Goal: Task Accomplishment & Management: Use online tool/utility

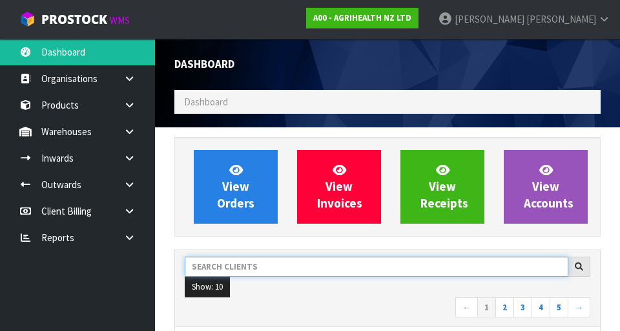
click at [226, 270] on input "text" at bounding box center [377, 266] width 384 height 20
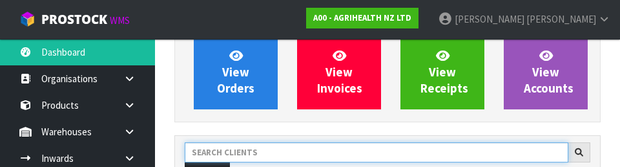
scroll to position [177, 0]
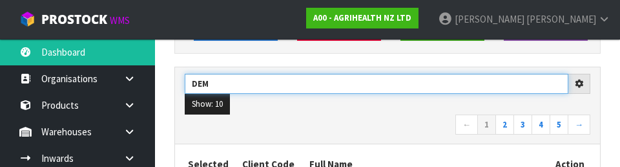
type input "DEM"
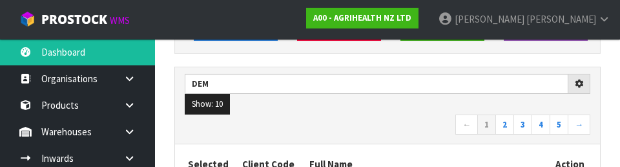
click at [402, 122] on nav "← 1 2 3 4 5 →" at bounding box center [388, 125] width 406 height 23
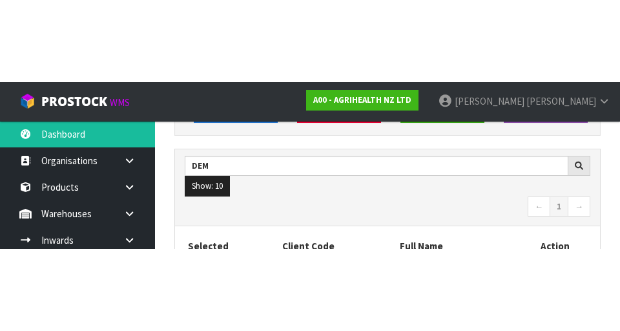
scroll to position [183, 0]
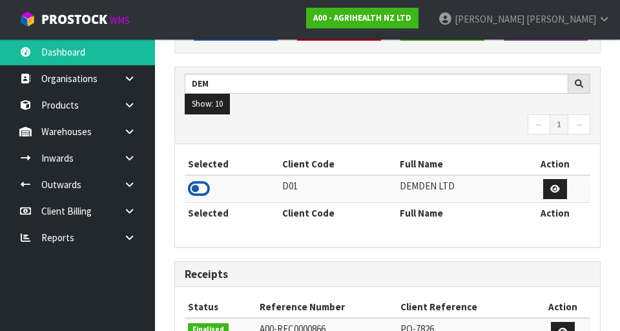
click at [194, 187] on icon at bounding box center [199, 188] width 22 height 19
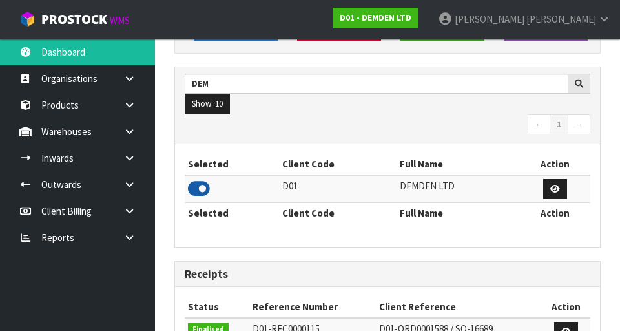
scroll to position [921, 446]
click at [127, 135] on icon at bounding box center [129, 132] width 12 height 10
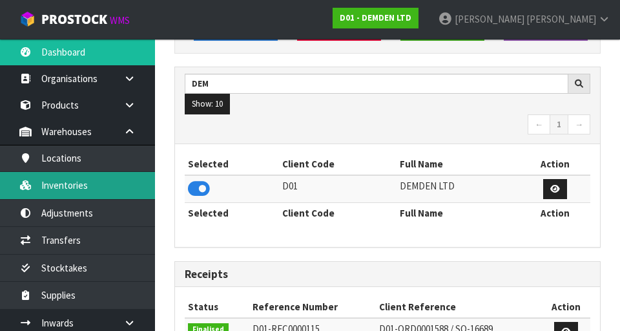
click at [64, 185] on link "Inventories" at bounding box center [77, 185] width 155 height 26
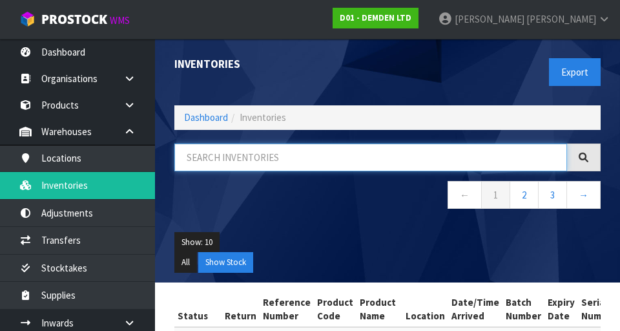
click at [462, 160] on input "text" at bounding box center [370, 157] width 393 height 28
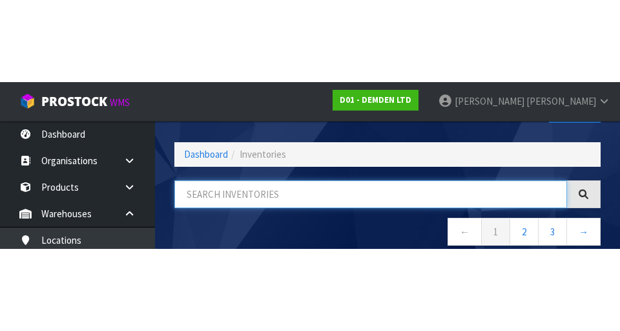
scroll to position [74, 0]
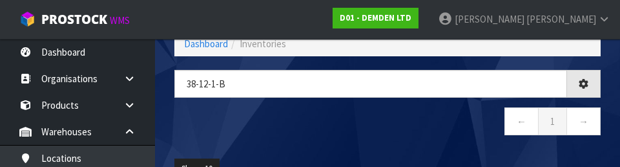
click at [233, 130] on nav "← 1 →" at bounding box center [387, 123] width 426 height 32
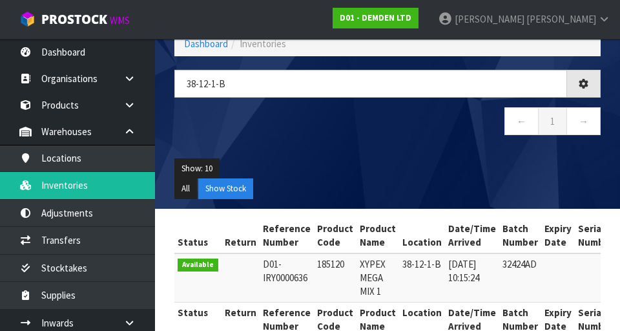
type input "38-12-1-B"
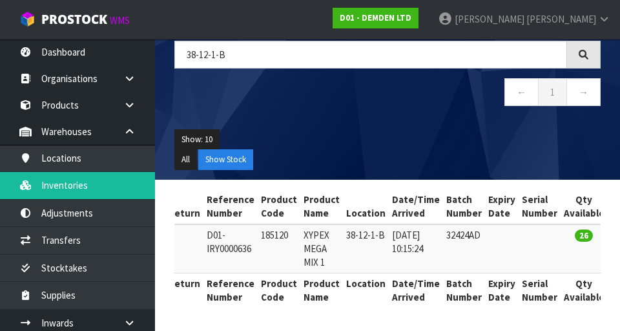
scroll to position [0, 0]
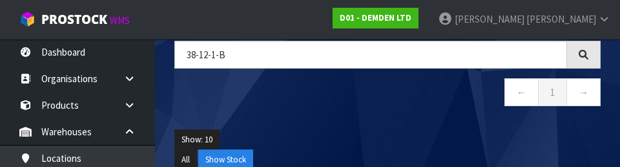
click at [460, 128] on div "Show: 10 5 10 25 50 All Show Stock" at bounding box center [388, 150] width 446 height 60
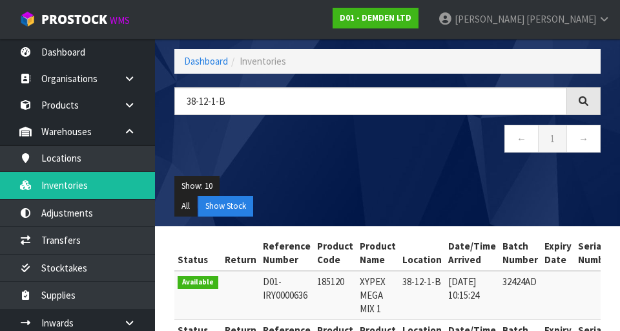
scroll to position [54, 0]
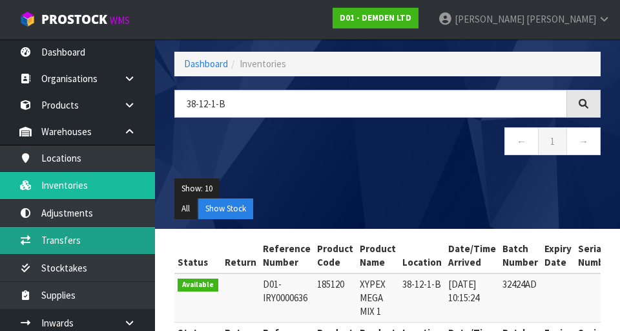
click at [50, 244] on link "Transfers" at bounding box center [77, 240] width 155 height 26
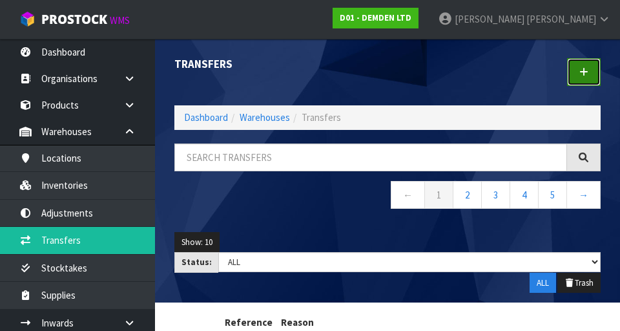
click at [583, 79] on link at bounding box center [584, 72] width 34 height 28
click at [590, 65] on link at bounding box center [584, 72] width 34 height 28
click at [582, 70] on icon at bounding box center [583, 72] width 9 height 10
click at [579, 78] on link at bounding box center [584, 72] width 34 height 28
click at [587, 85] on link at bounding box center [584, 72] width 34 height 28
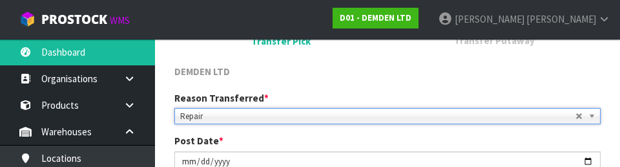
scroll to position [129, 0]
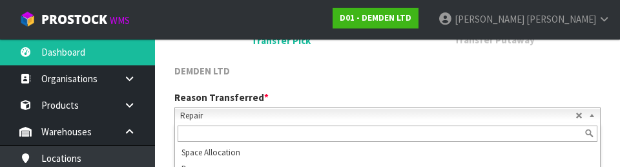
click at [408, 130] on input "text" at bounding box center [388, 133] width 420 height 16
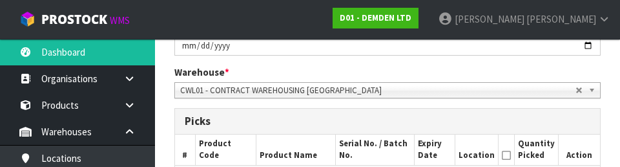
click at [384, 132] on div "Picks" at bounding box center [387, 122] width 425 height 26
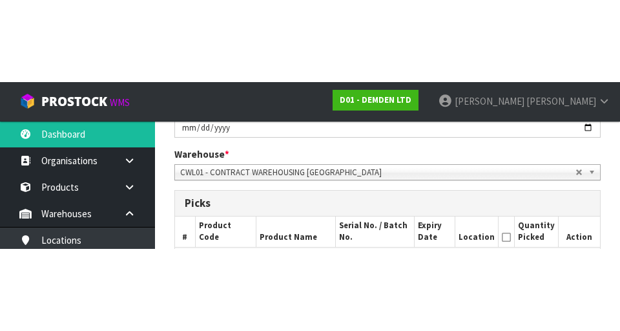
scroll to position [249, 0]
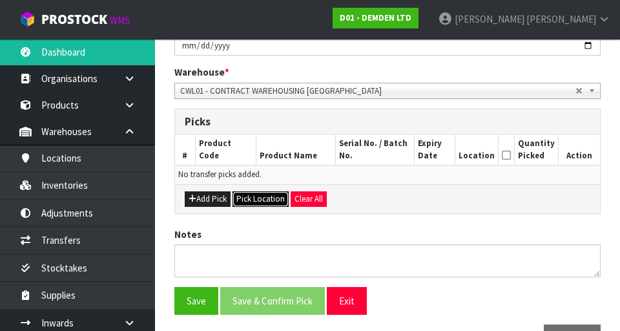
click at [251, 202] on button "Pick Location" at bounding box center [261, 199] width 56 height 16
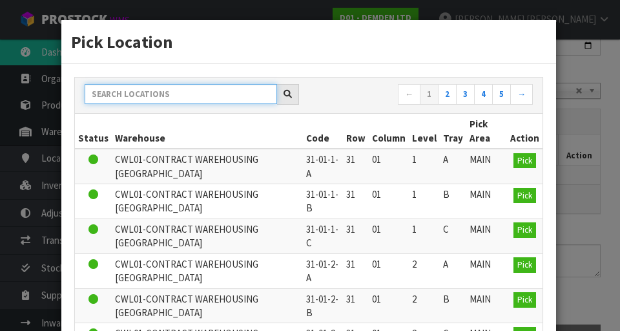
paste input "38-12-1-B"
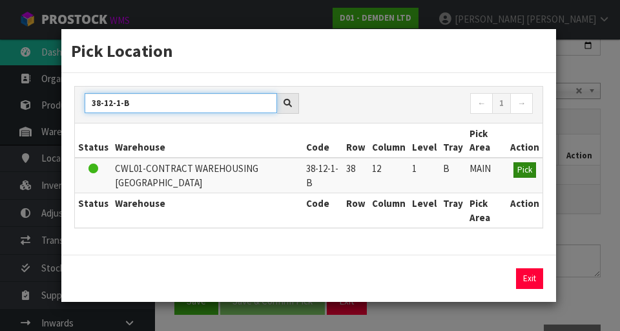
type input "38-12-1-B"
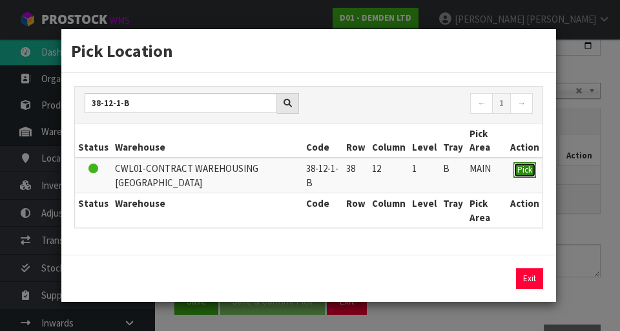
click at [521, 172] on span "Pick" at bounding box center [524, 169] width 15 height 11
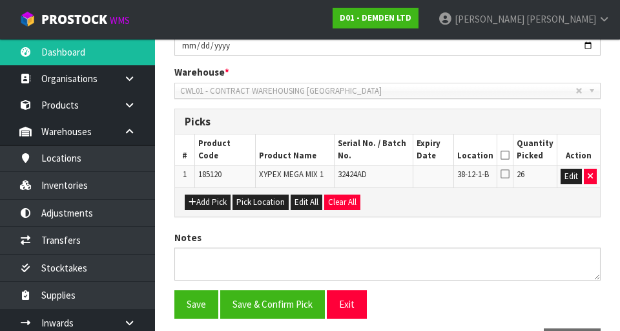
click at [509, 155] on icon at bounding box center [505, 155] width 9 height 1
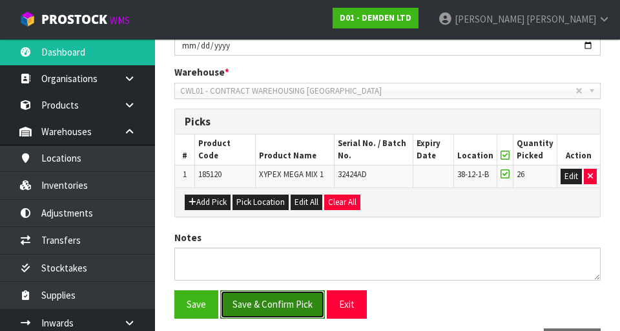
click at [291, 317] on button "Save & Confirm Pick" at bounding box center [272, 304] width 105 height 28
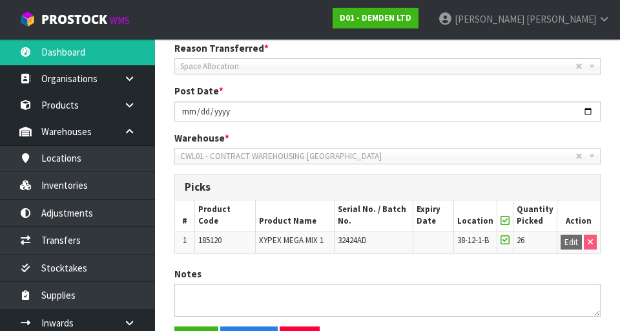
scroll to position [311, 0]
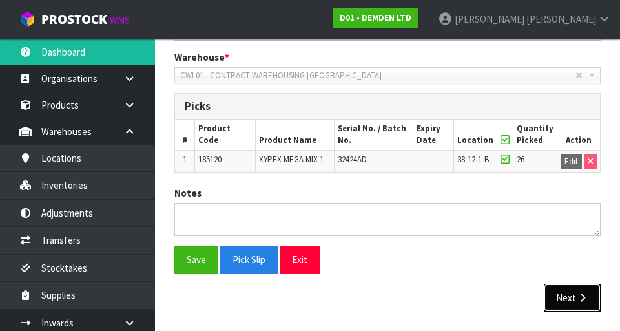
click at [575, 295] on button "Next" at bounding box center [572, 298] width 57 height 28
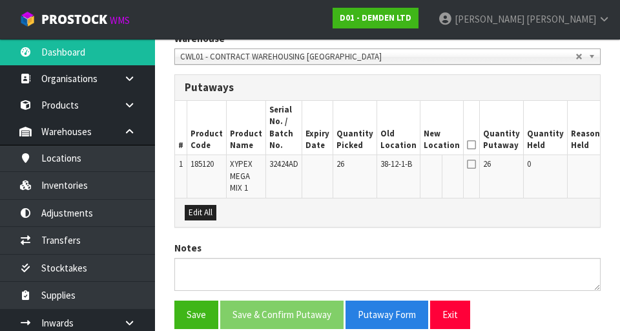
scroll to position [329, 0]
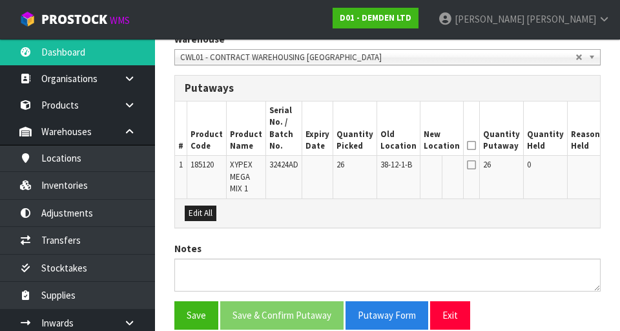
click at [607, 174] on button "Edit" at bounding box center [617, 167] width 21 height 16
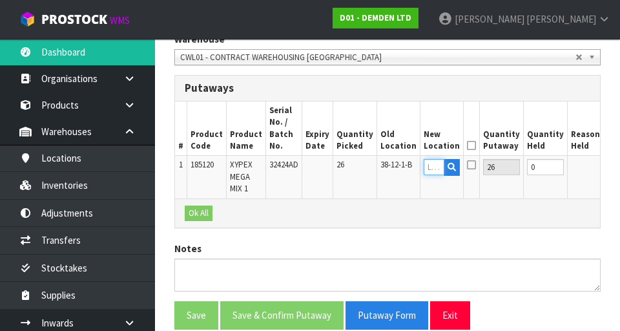
click at [424, 169] on input "text" at bounding box center [434, 167] width 21 height 16
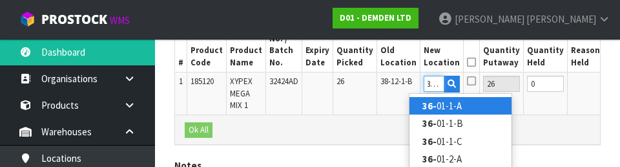
scroll to position [0, 6]
type input "36-24-1-B"
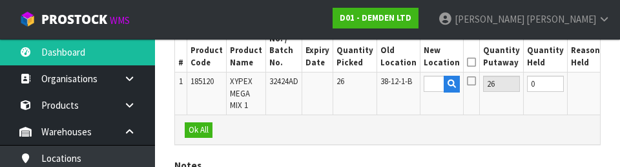
click at [607, 85] on button "OK" at bounding box center [616, 84] width 18 height 16
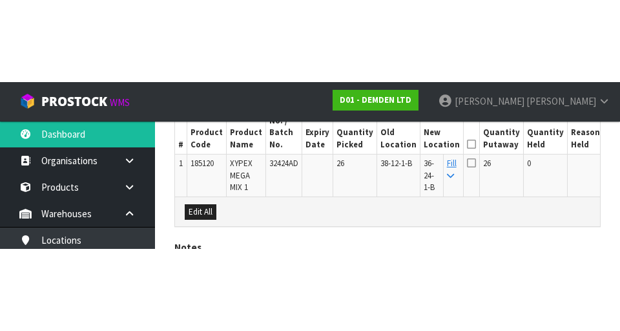
scroll to position [384, 0]
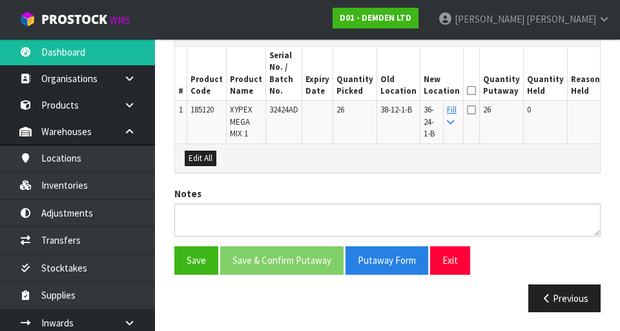
click at [467, 90] on icon at bounding box center [471, 90] width 9 height 1
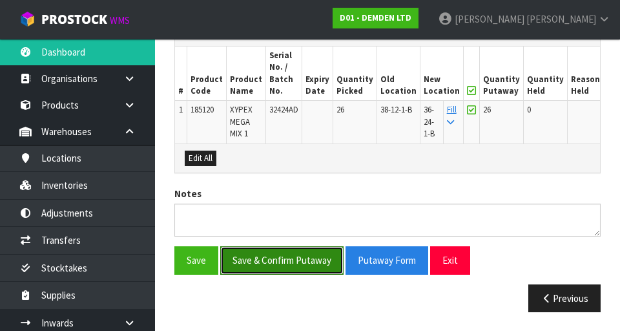
click at [290, 265] on button "Save & Confirm Putaway" at bounding box center [281, 260] width 123 height 28
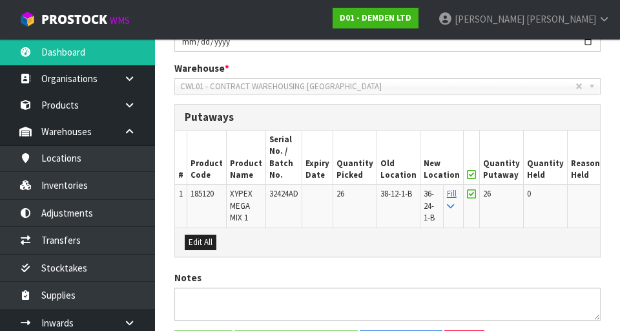
scroll to position [302, 0]
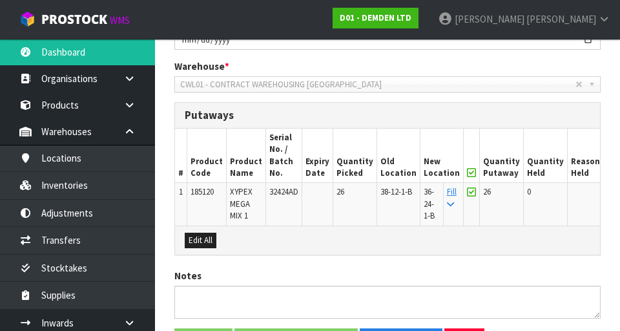
click at [424, 204] on span "36-24-1-B" at bounding box center [429, 203] width 11 height 35
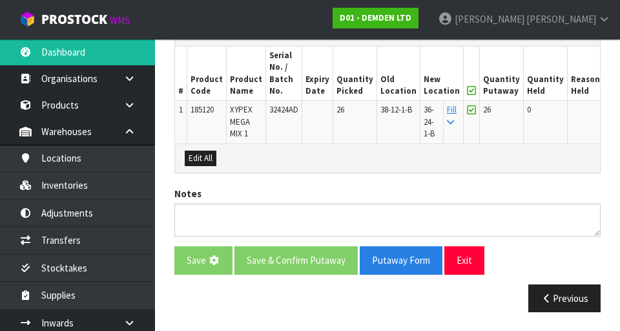
scroll to position [0, 0]
